Goal: Information Seeking & Learning: Stay updated

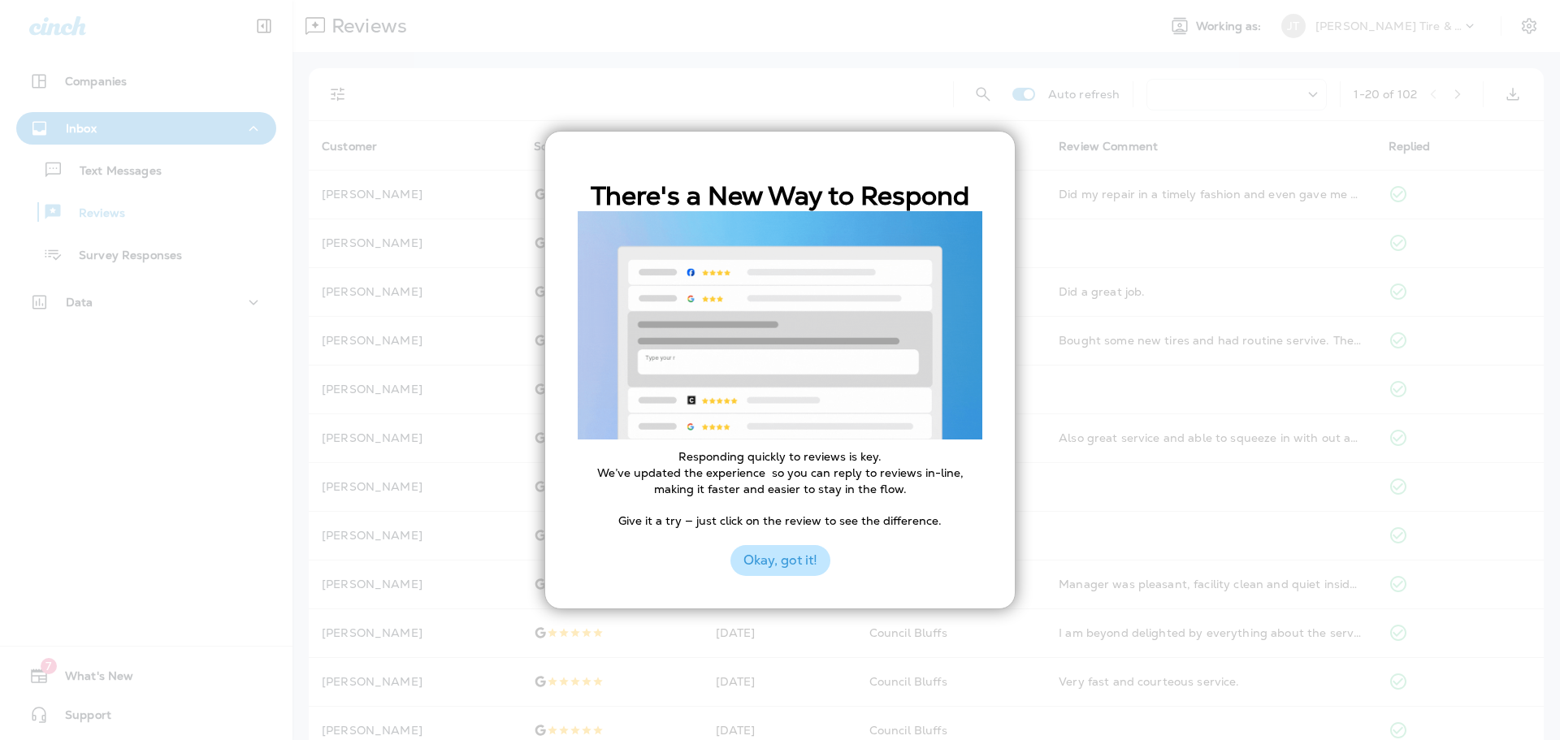
click at [775, 550] on button "Okay, got it!" at bounding box center [781, 560] width 100 height 31
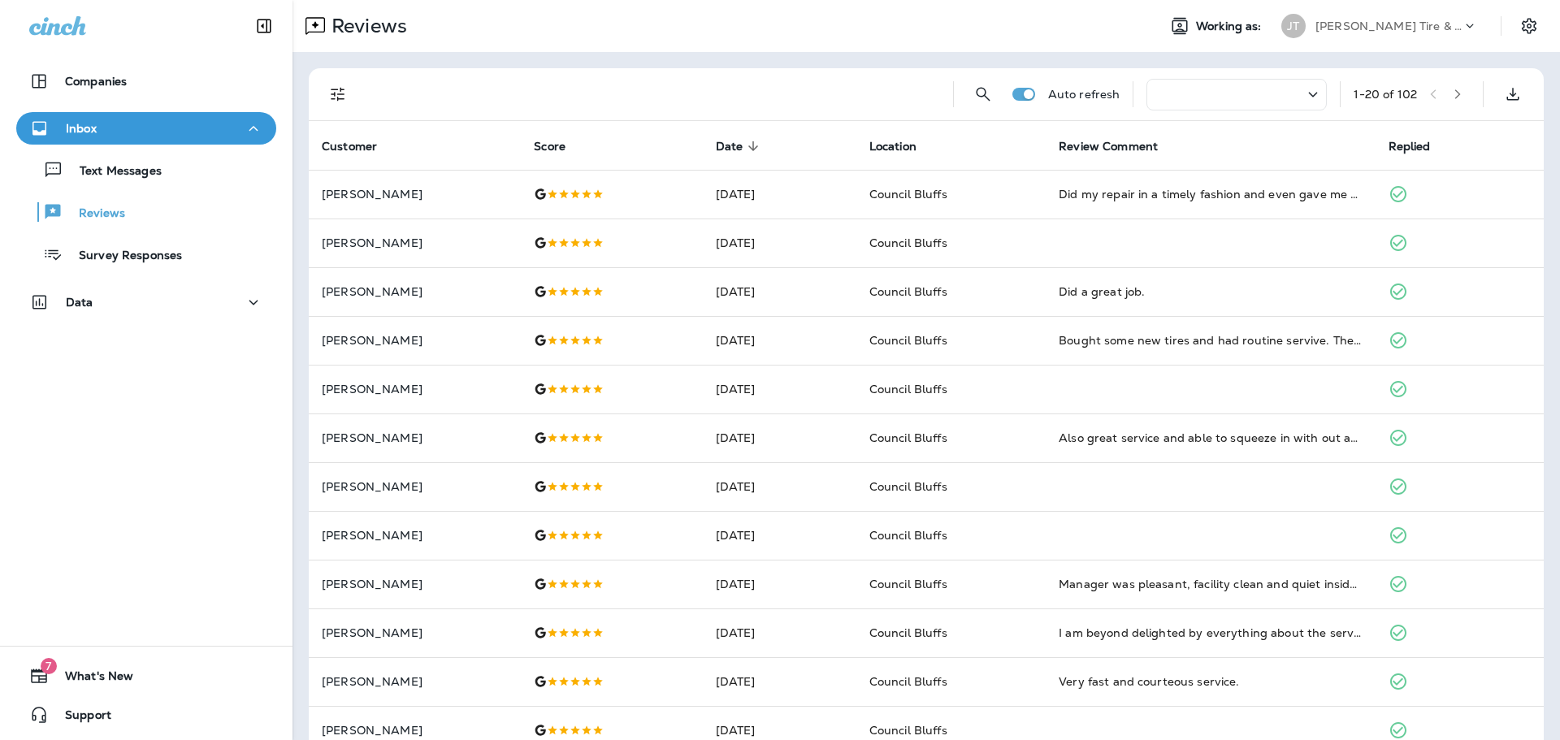
click at [76, 431] on div "Companies Inbox Text Messages Reviews Survey Responses Data 7 What's New Support" at bounding box center [146, 370] width 293 height 740
